Goal: Task Accomplishment & Management: Complete application form

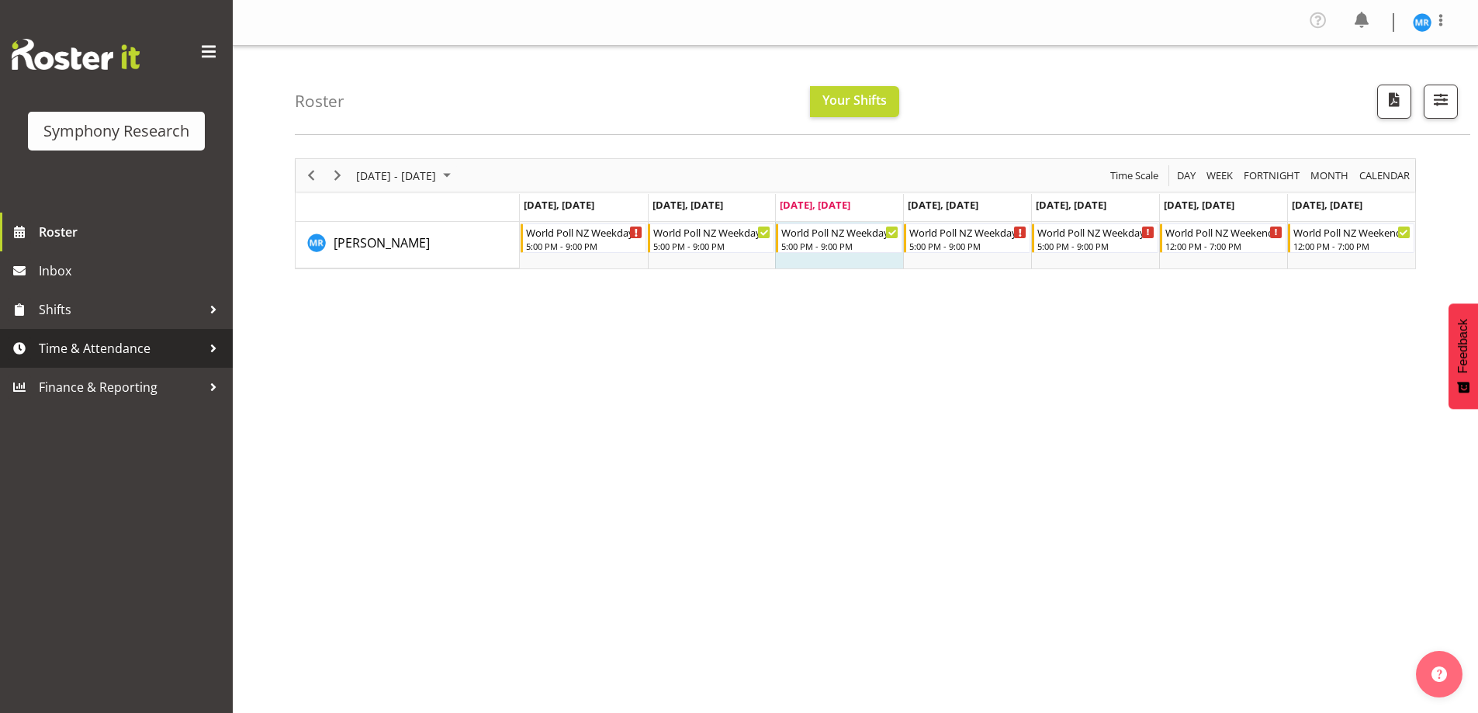
click at [155, 343] on span "Time & Attendance" at bounding box center [120, 348] width 163 height 23
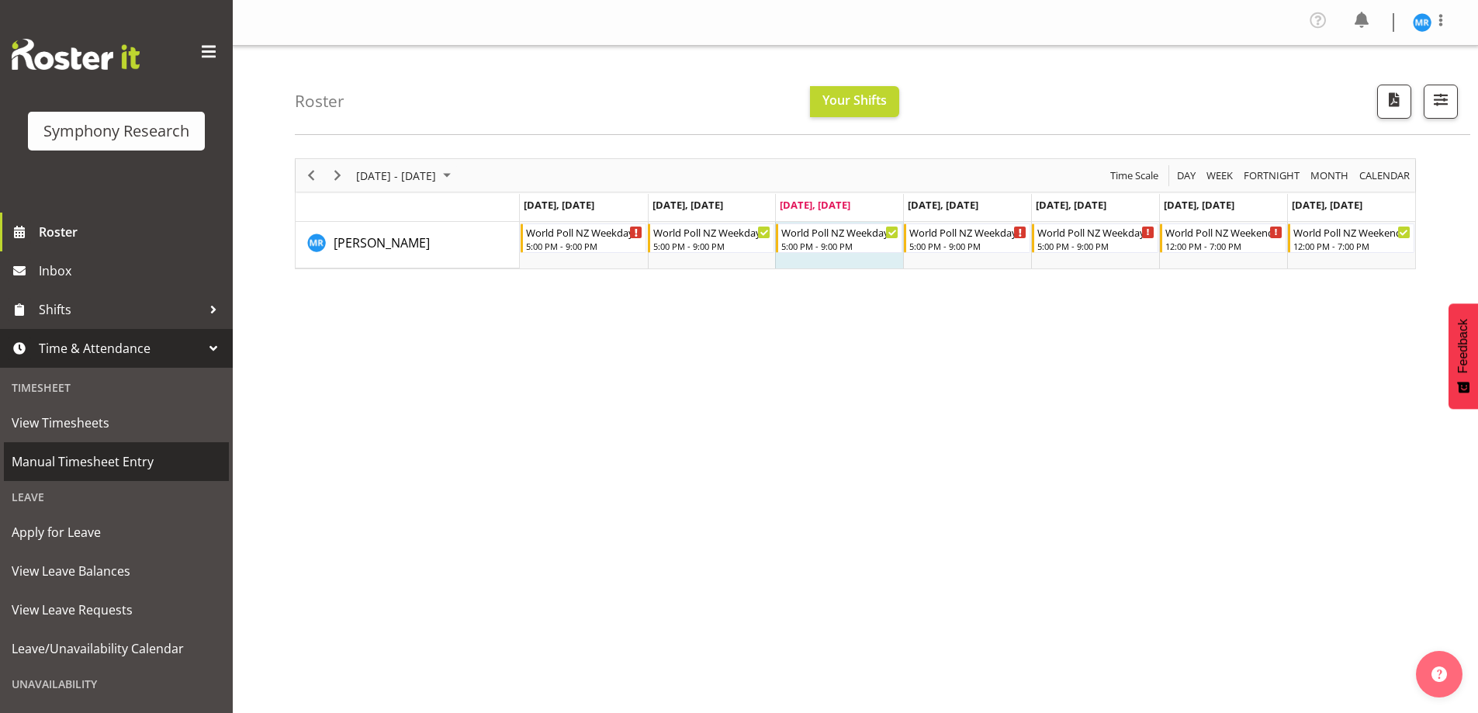
click at [113, 462] on span "Manual Timesheet Entry" at bounding box center [117, 461] width 210 height 23
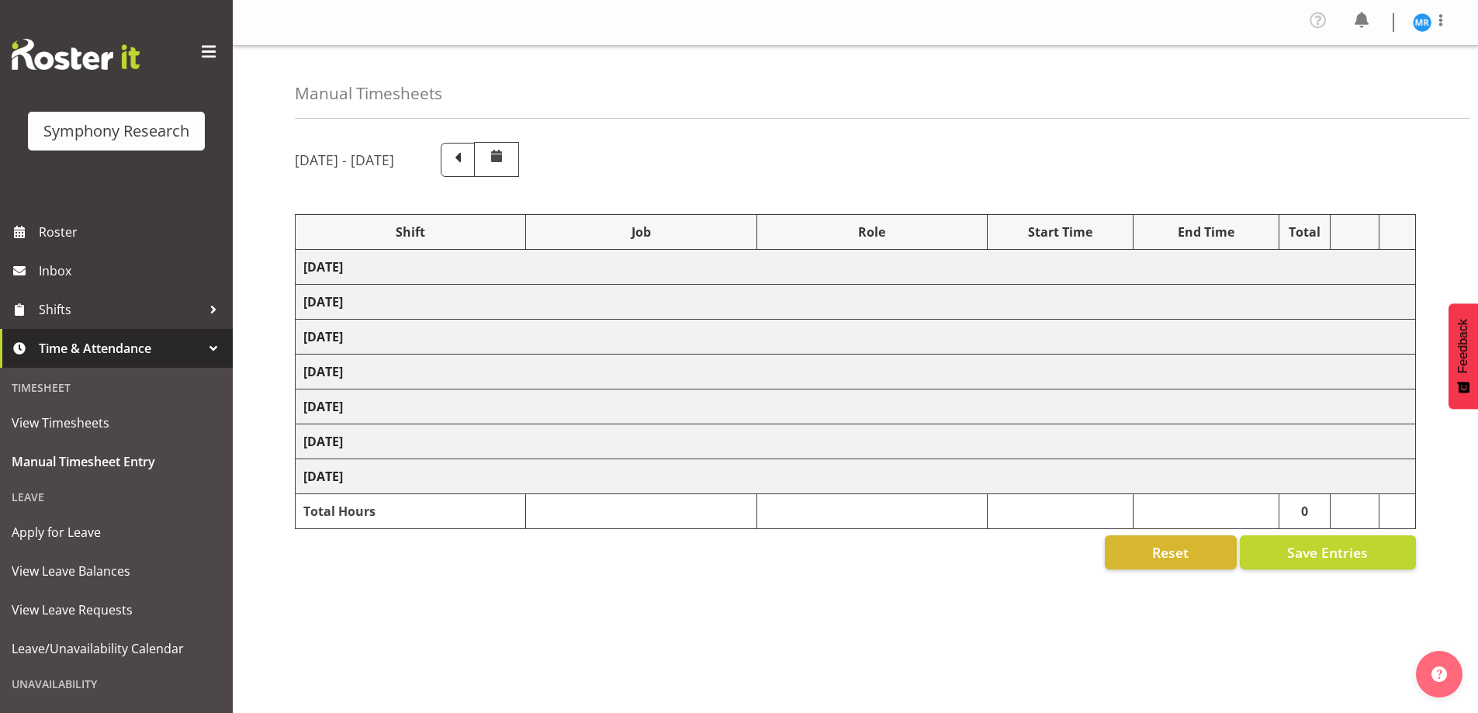
select select "48116"
select select "10527"
select select "47"
select select "48116"
select select "10527"
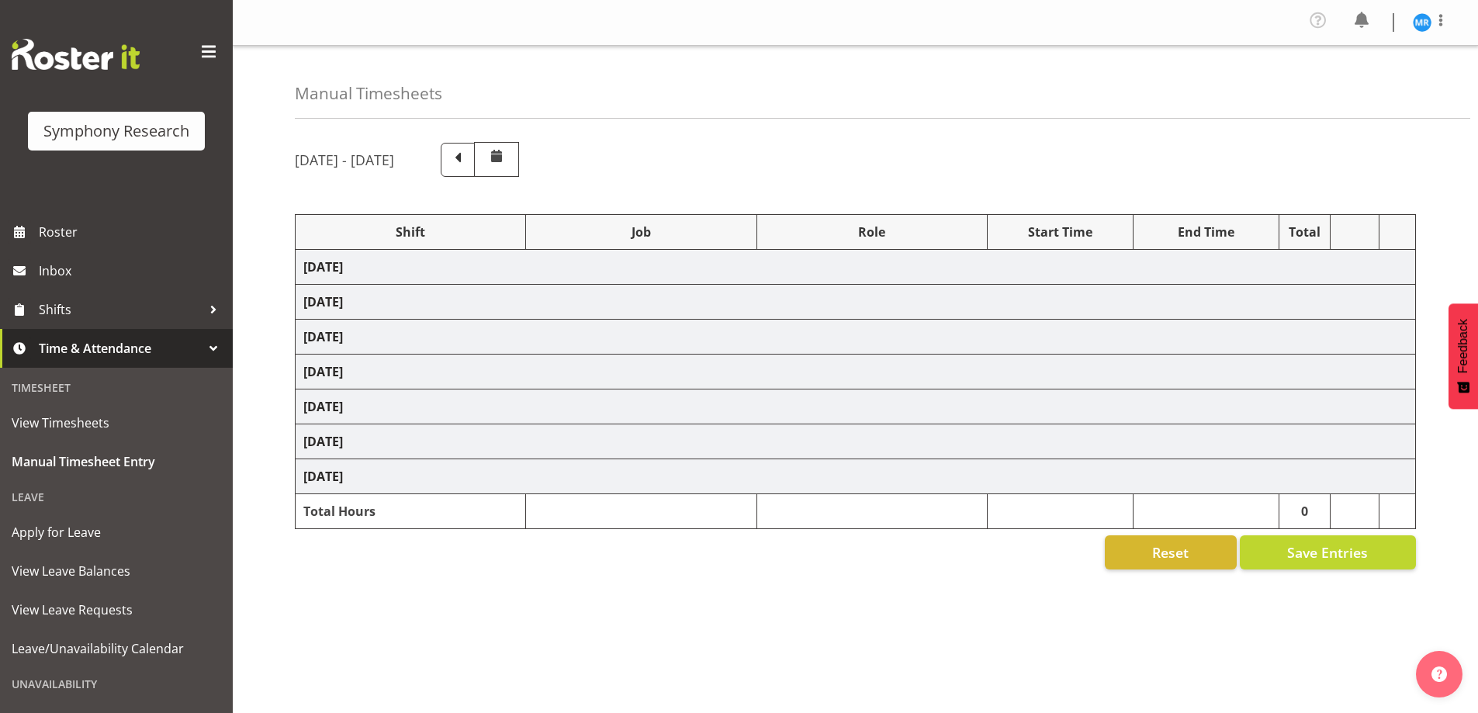
select select "47"
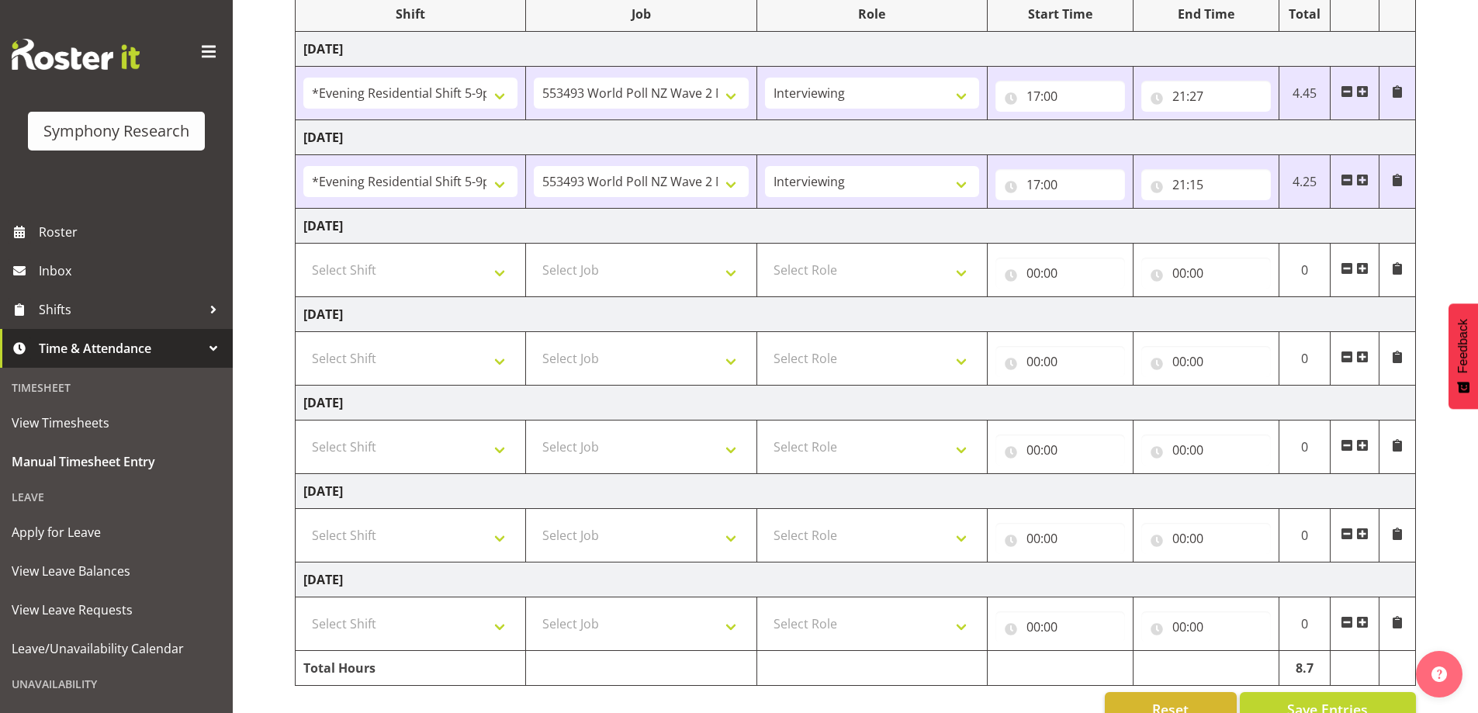
scroll to position [233, 0]
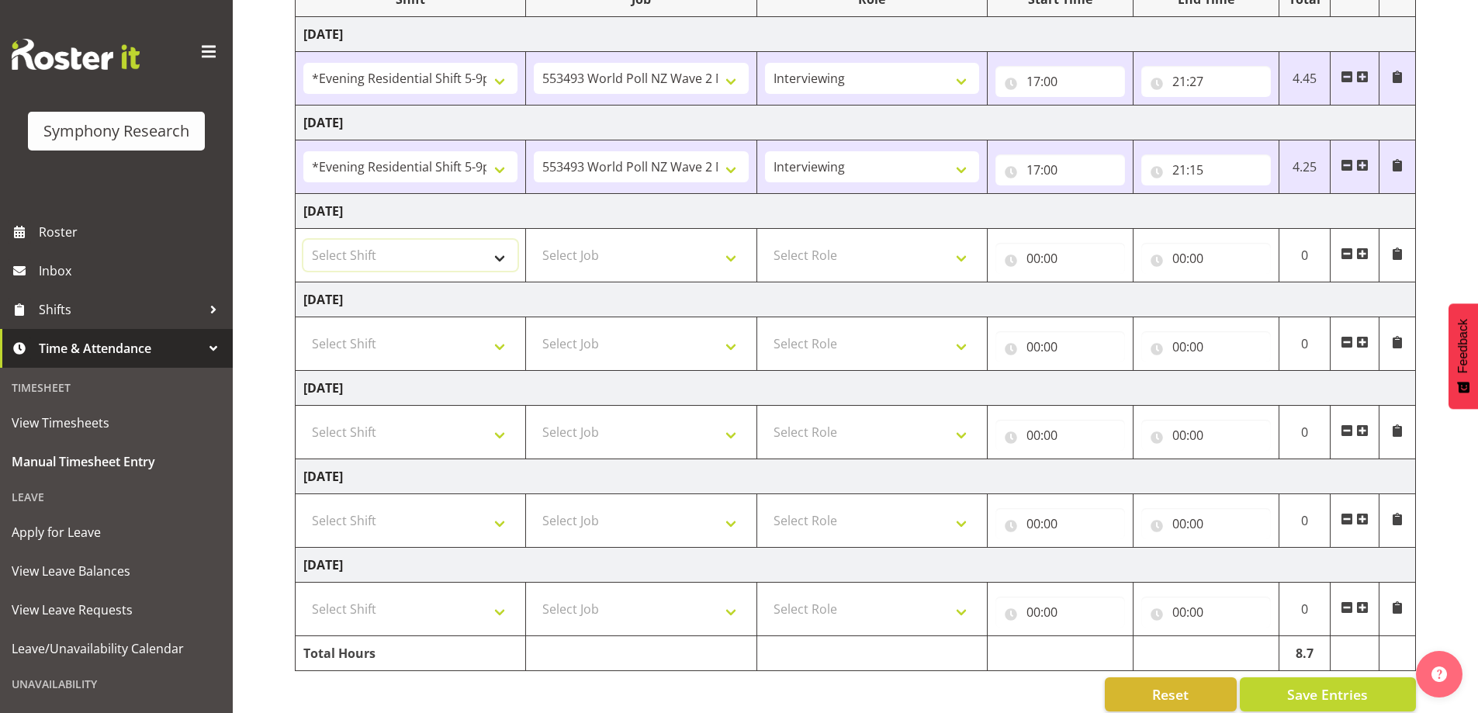
click at [500, 262] on select "Select Shift !!Weekend Residential (Roster IT Shift Label) *Business 9/10am ~ 4…" at bounding box center [410, 255] width 214 height 31
select select "48116"
click at [303, 240] on select "Select Shift !!Weekend Residential (Roster IT Shift Label) *Business 9/10am ~ 4…" at bounding box center [410, 255] width 214 height 31
click at [729, 265] on select "Select Job 550060 IF Admin 553492 World Poll Aus Wave 2 Main 2025 553493 World …" at bounding box center [641, 255] width 214 height 31
select select "10527"
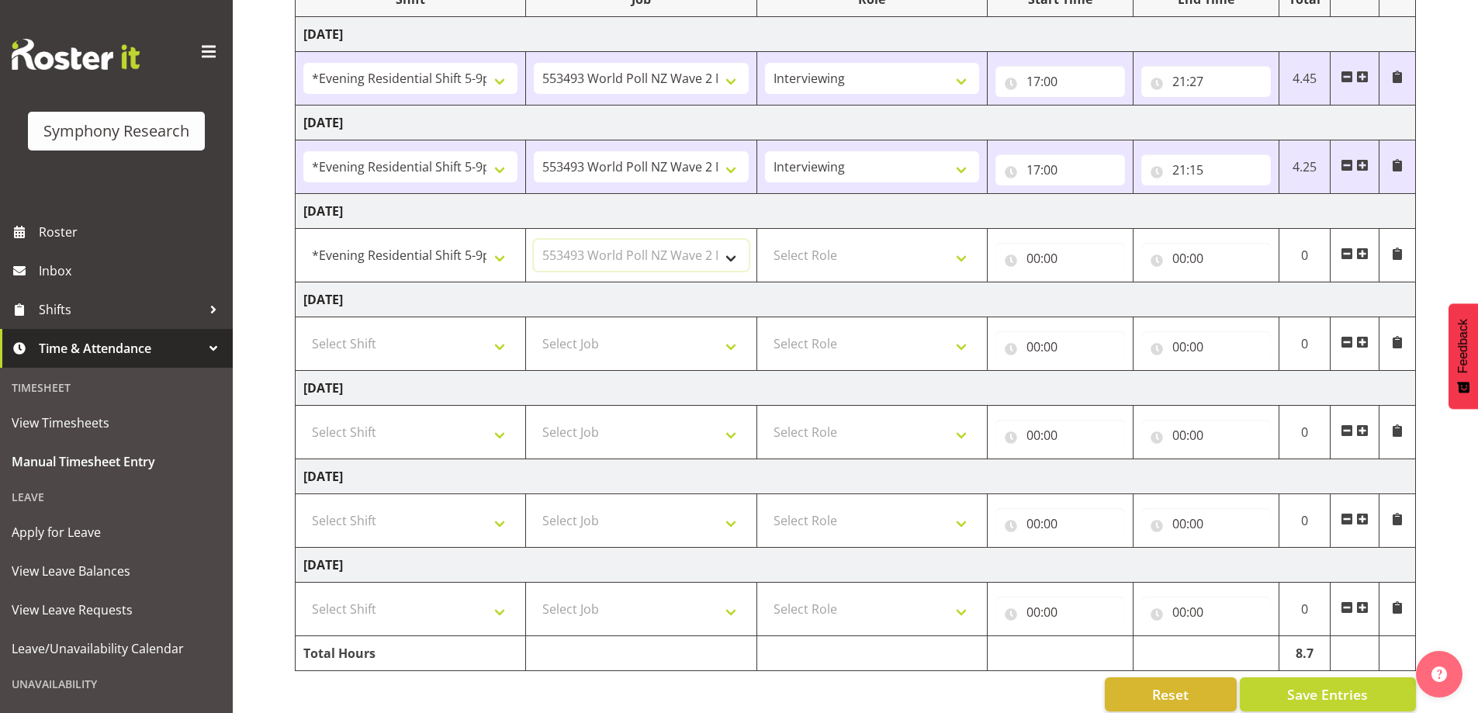
click at [534, 240] on select "Select Job 550060 IF Admin 553492 World Poll Aus Wave 2 Main 2025 553493 World …" at bounding box center [641, 255] width 214 height 31
click at [957, 262] on select "Select Role Briefing Interviewing" at bounding box center [872, 255] width 214 height 31
select select "47"
click at [765, 240] on select "Select Role Briefing Interviewing" at bounding box center [872, 255] width 214 height 31
click at [1052, 259] on input "00:00" at bounding box center [1061, 258] width 130 height 31
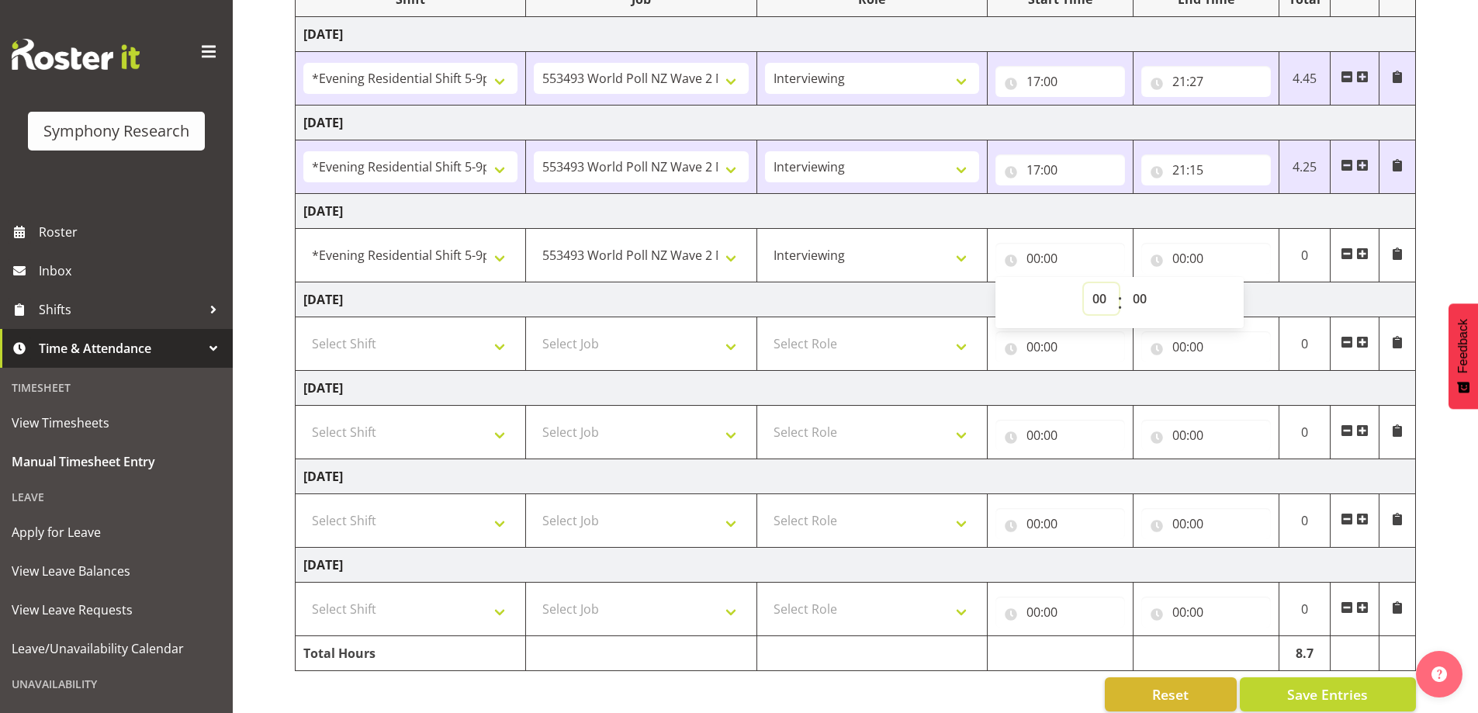
click at [1100, 293] on select "00 01 02 03 04 05 06 07 08 09 10 11 12 13 14 15 16 17 18 19 20 21 22 23" at bounding box center [1101, 298] width 35 height 31
select select "17"
click at [1084, 283] on select "00 01 02 03 04 05 06 07 08 09 10 11 12 13 14 15 16 17 18 19 20 21 22 23" at bounding box center [1101, 298] width 35 height 31
type input "17:00"
click at [1203, 248] on input "00:00" at bounding box center [1207, 258] width 130 height 31
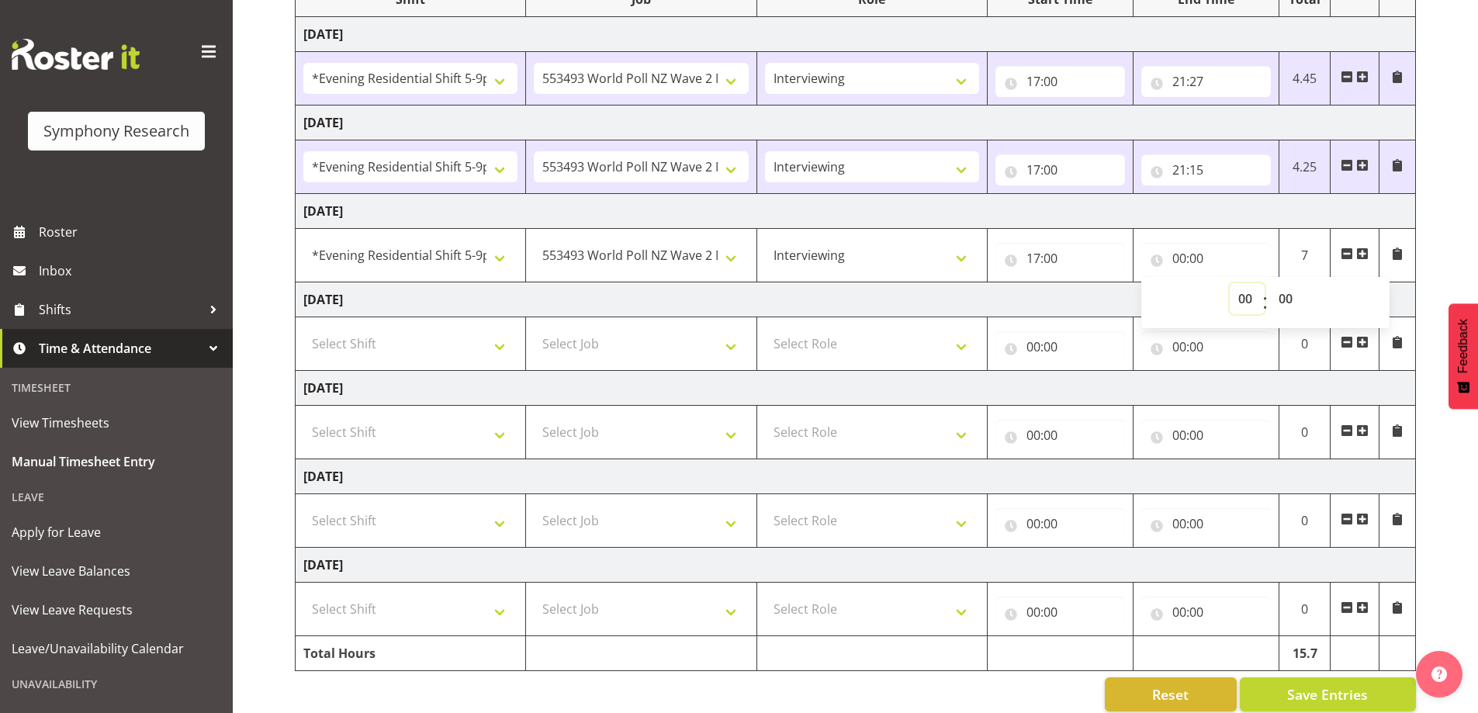
click at [1243, 307] on select "00 01 02 03 04 05 06 07 08 09 10 11 12 13 14 15 16 17 18 19 20 21 22 23" at bounding box center [1247, 298] width 35 height 31
select select "21"
click at [1230, 283] on select "00 01 02 03 04 05 06 07 08 09 10 11 12 13 14 15 16 17 18 19 20 21 22 23" at bounding box center [1247, 298] width 35 height 31
type input "21:00"
click at [1437, 198] on div "[DATE] - [DATE] Shift Job Role Start Time End Time Total [DATE] !!Weekend Resid…" at bounding box center [886, 311] width 1183 height 826
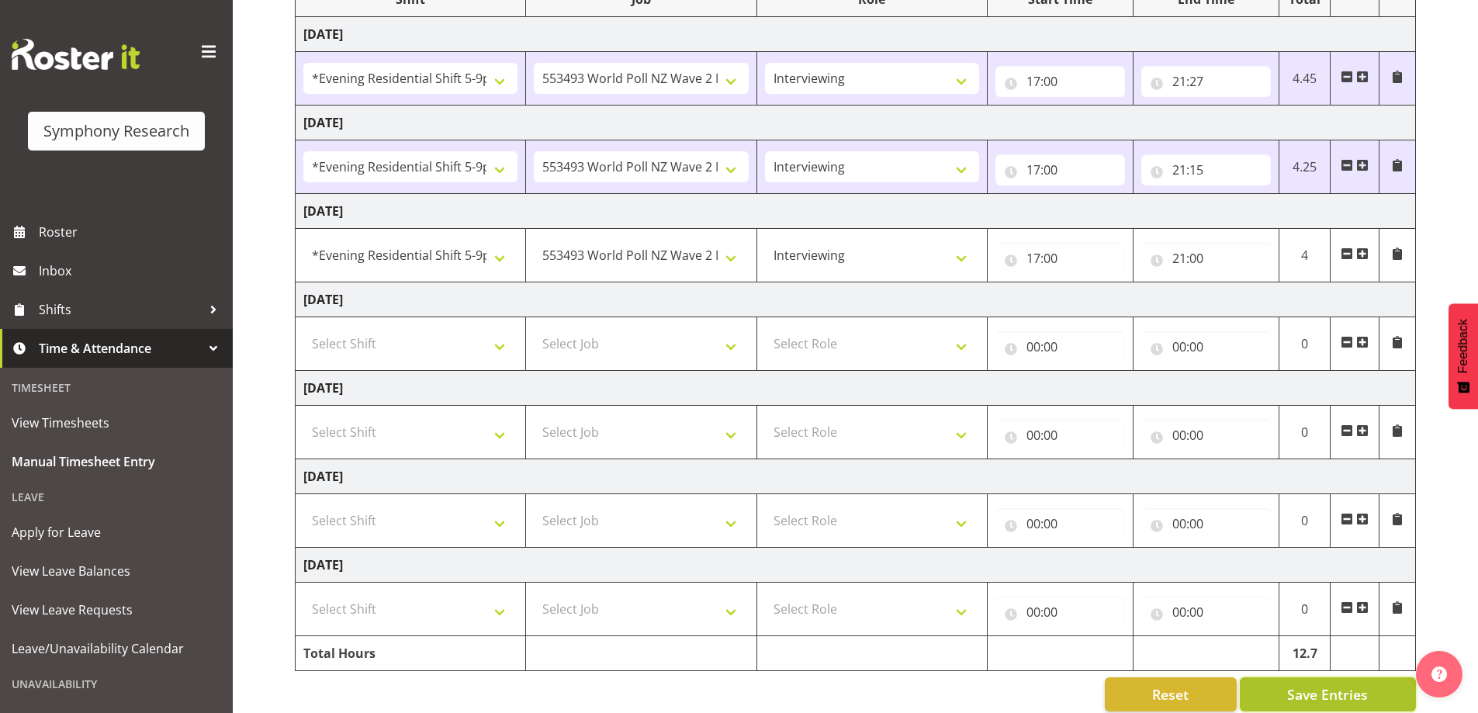
click at [1296, 695] on span "Save Entries" at bounding box center [1327, 694] width 81 height 20
